Goal: Task Accomplishment & Management: Manage account settings

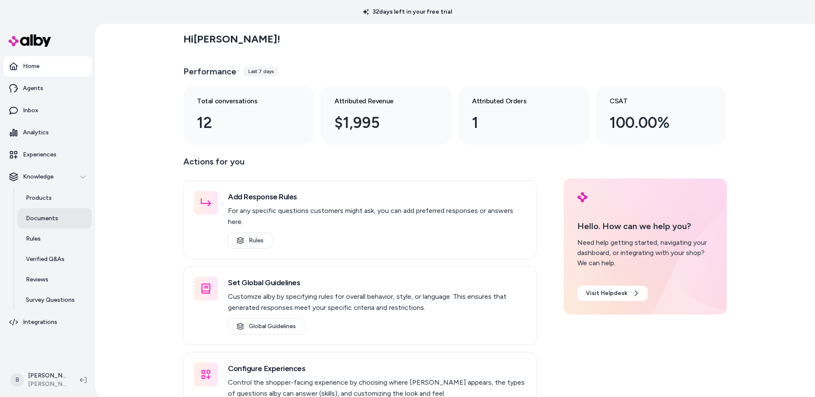
click at [41, 211] on link "Documents" at bounding box center [54, 218] width 74 height 20
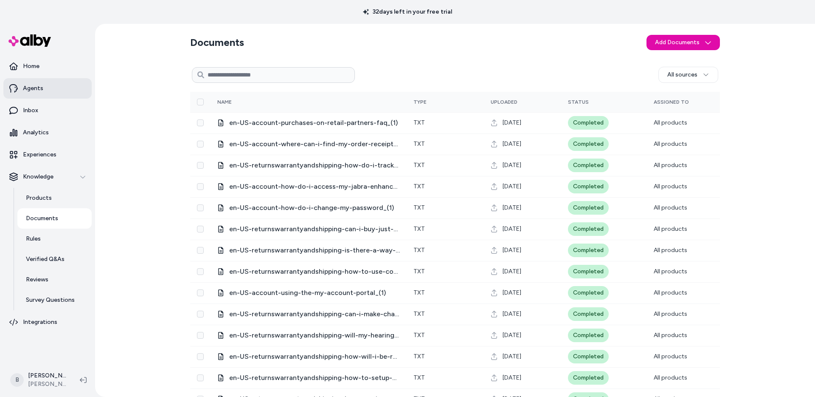
click at [39, 94] on link "Agents" at bounding box center [47, 88] width 88 height 20
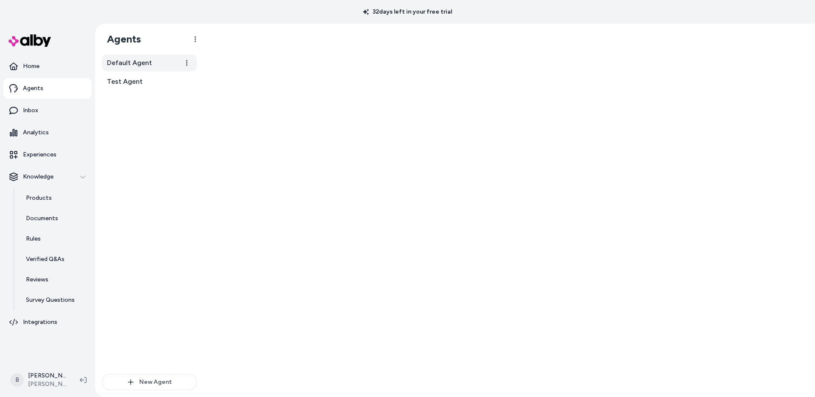
click at [147, 66] on span "Default Agent" at bounding box center [129, 63] width 45 height 10
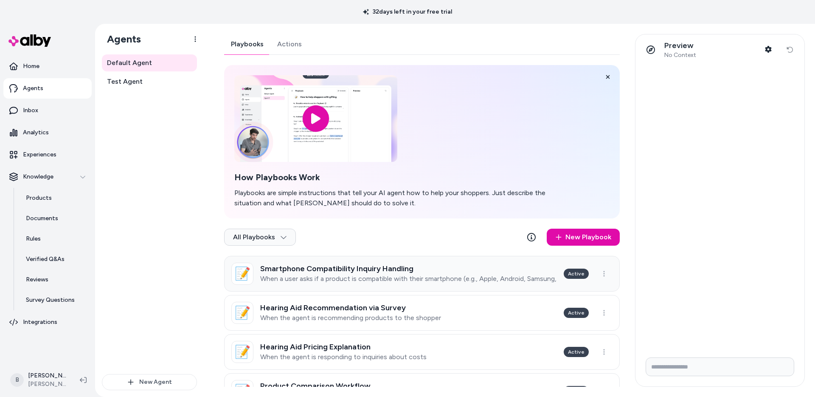
click at [388, 271] on h3 "Smartphone Compatibility Inquiry Handling" at bounding box center [408, 268] width 297 height 8
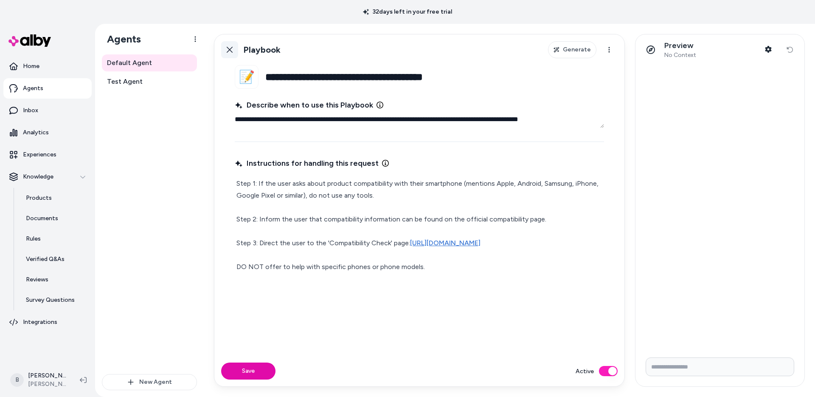
click at [230, 48] on icon at bounding box center [229, 49] width 7 height 7
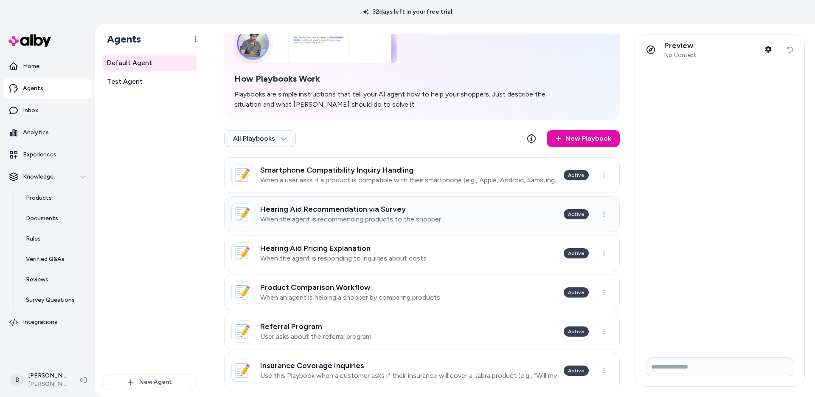
scroll to position [43, 0]
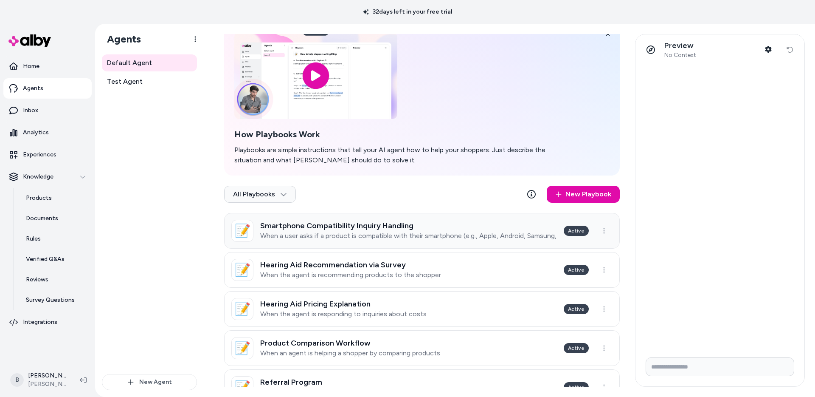
click at [330, 233] on p "When a user asks if a product is compatible with their smartphone (e.g., Apple,…" at bounding box center [408, 235] width 297 height 8
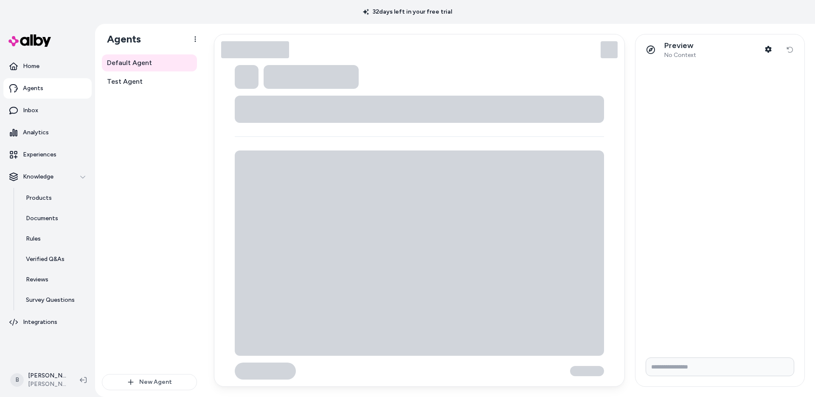
type textarea "*"
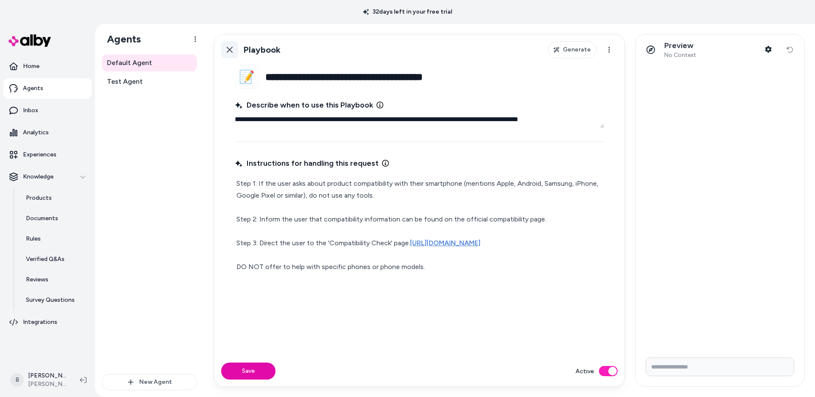
click at [231, 51] on icon at bounding box center [230, 50] width 6 height 6
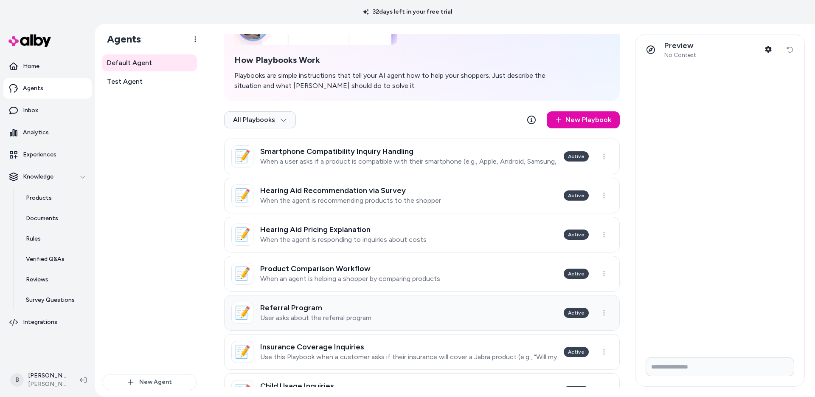
scroll to position [220, 0]
